Goal: Transaction & Acquisition: Purchase product/service

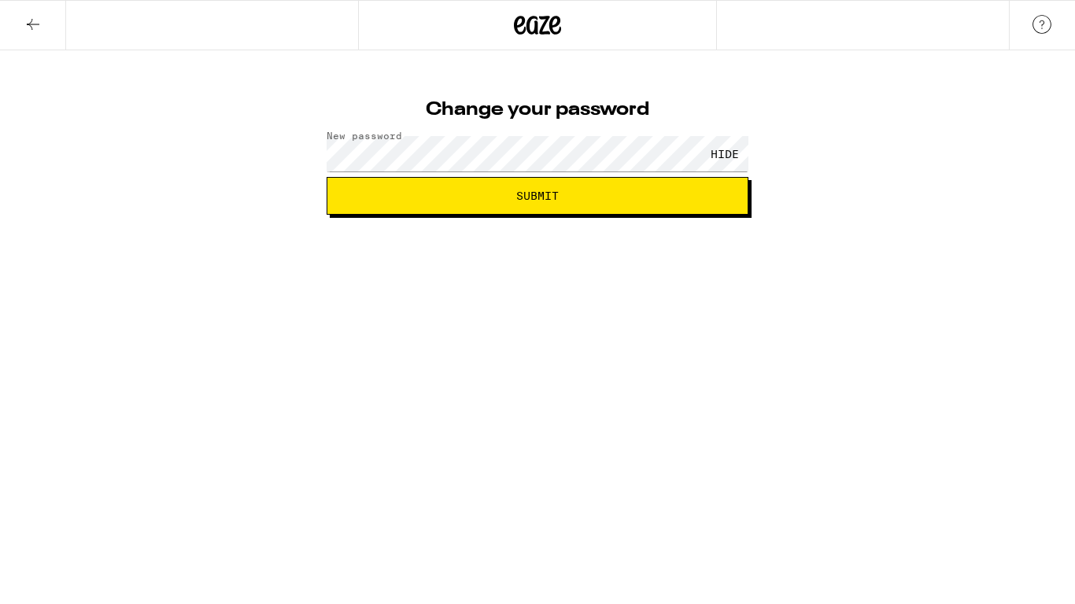
click at [528, 190] on span "Submit" at bounding box center [537, 195] width 42 height 11
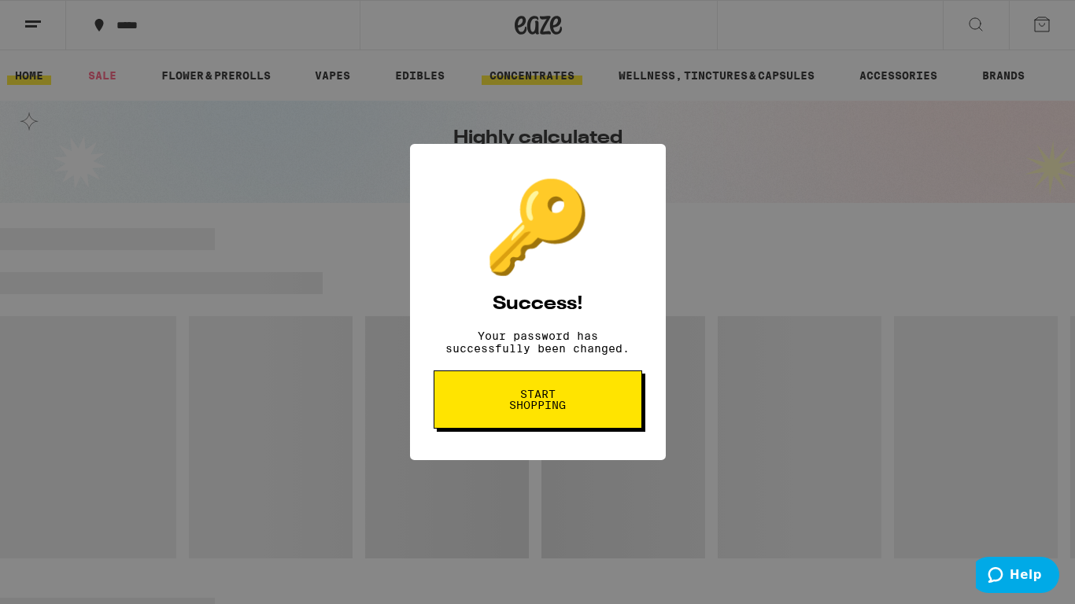
click at [507, 406] on span "Start shopping" at bounding box center [537, 400] width 81 height 22
